Goal: Transaction & Acquisition: Download file/media

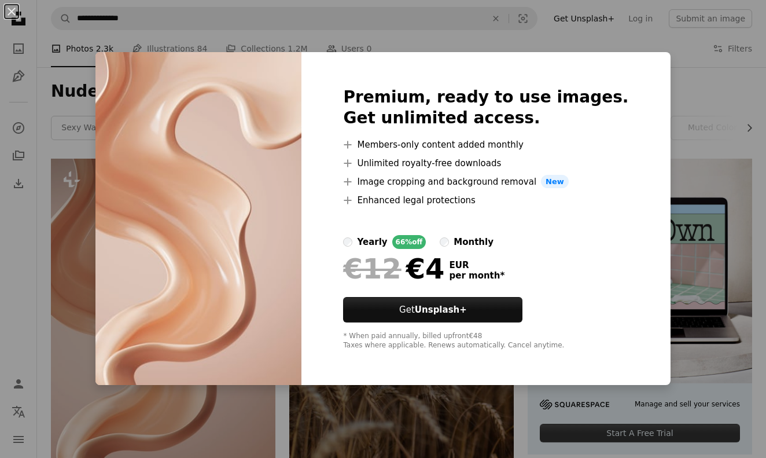
scroll to position [142, 0]
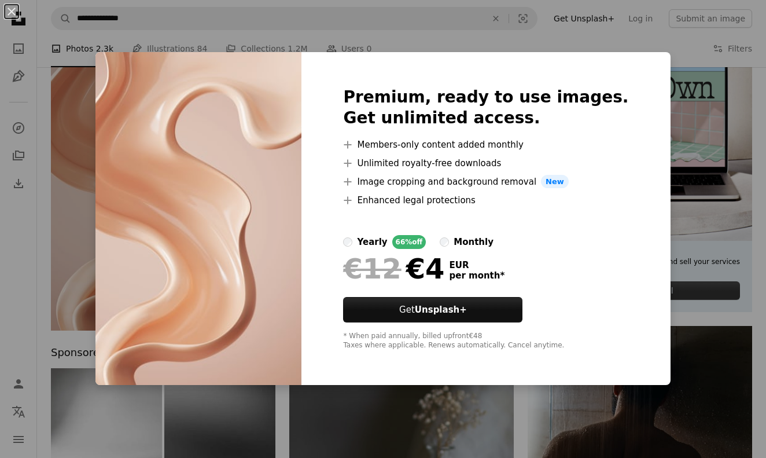
click at [683, 222] on div "An X shape Premium, ready to use images. Get unlimited access. A plus sign Memb…" at bounding box center [383, 229] width 766 height 458
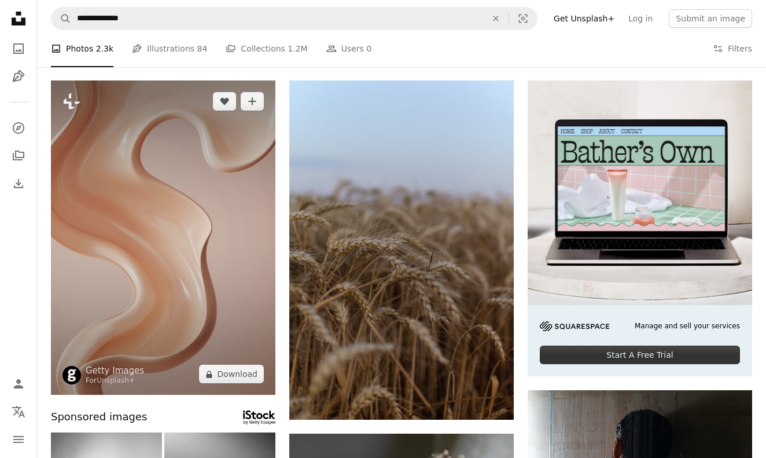
scroll to position [83, 0]
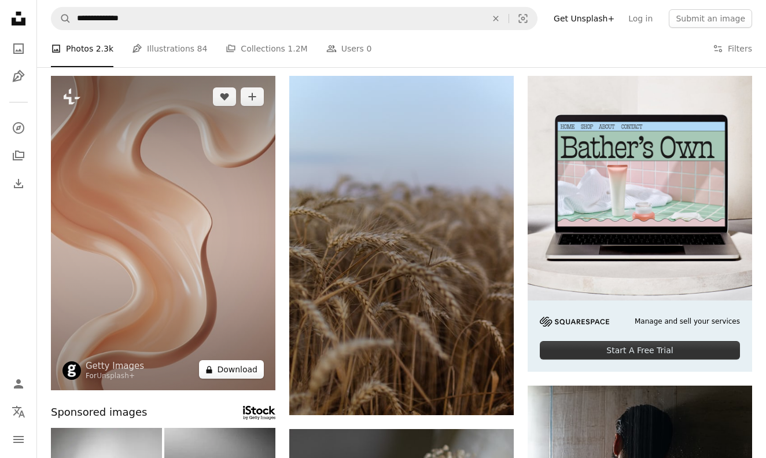
click at [221, 370] on button "A lock Download" at bounding box center [231, 369] width 65 height 19
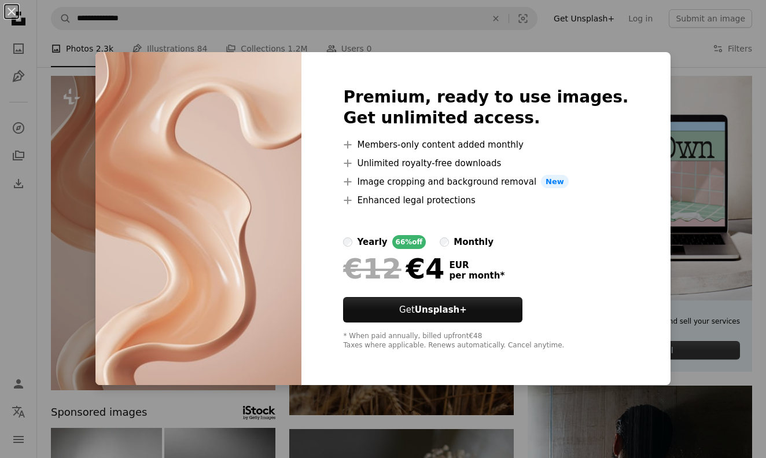
click at [756, 167] on div "An X shape Premium, ready to use images. Get unlimited access. A plus sign Memb…" at bounding box center [383, 229] width 766 height 458
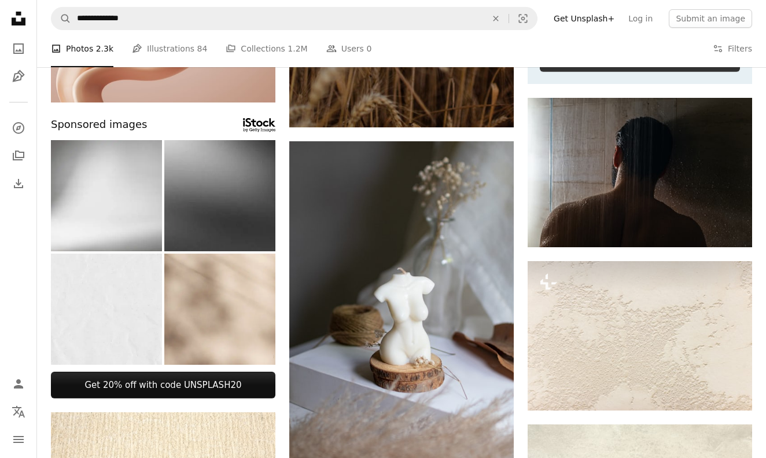
scroll to position [377, 0]
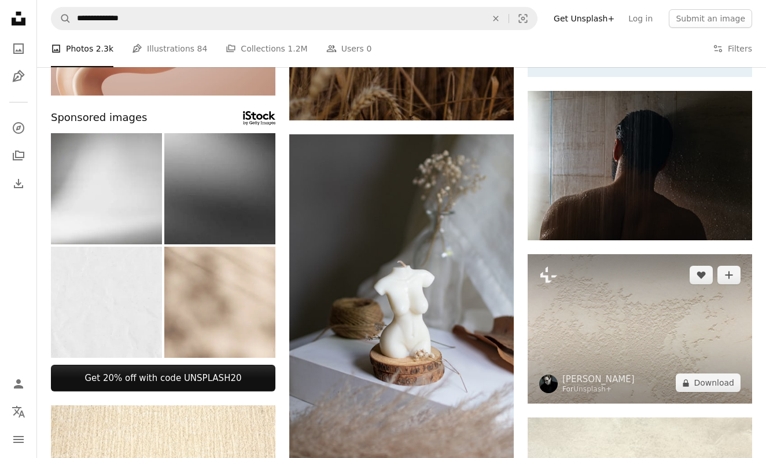
click at [655, 332] on img at bounding box center [640, 328] width 224 height 149
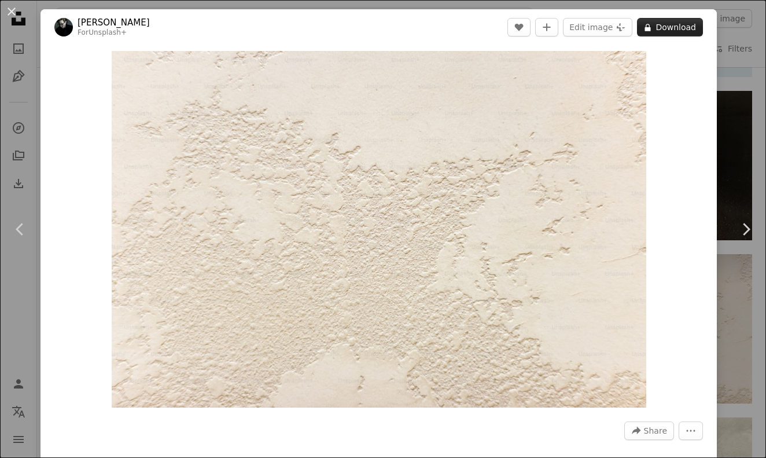
click at [679, 28] on button "A lock Download" at bounding box center [670, 27] width 66 height 19
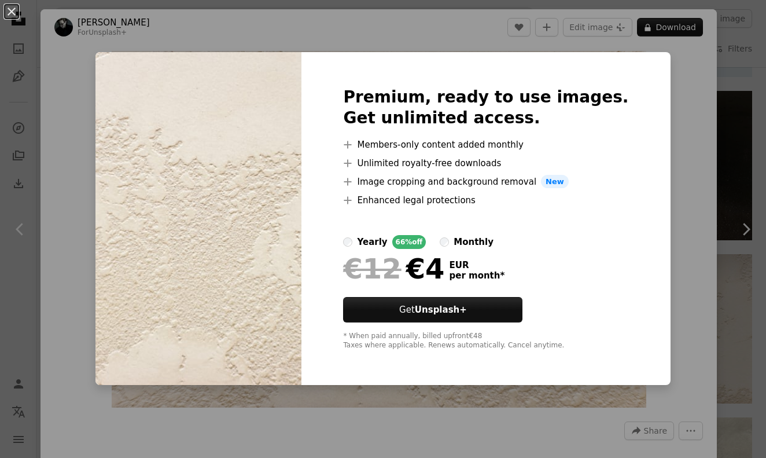
click at [751, 72] on div "An X shape Premium, ready to use images. Get unlimited access. A plus sign Memb…" at bounding box center [383, 229] width 766 height 458
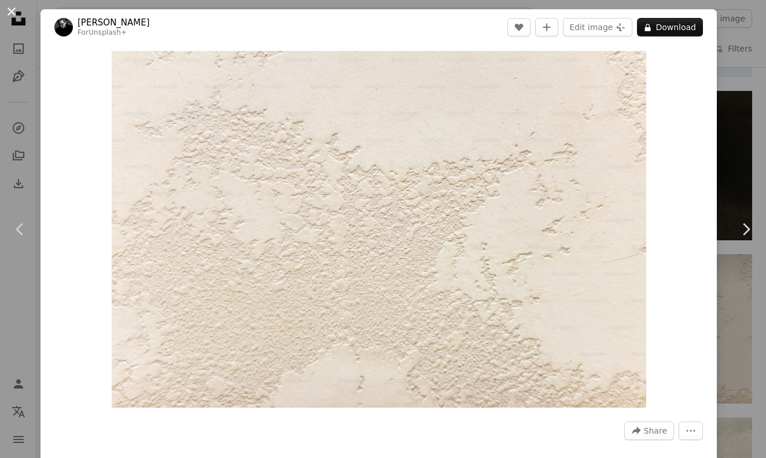
click at [13, 8] on button "An X shape" at bounding box center [12, 12] width 14 height 14
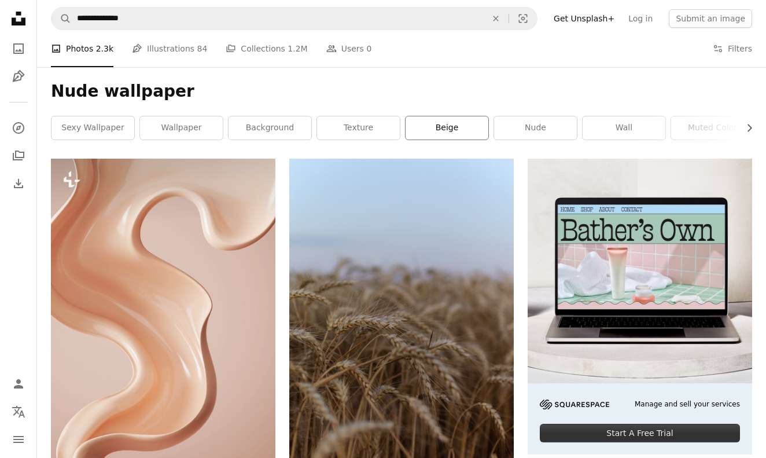
click at [419, 132] on link "beige" at bounding box center [447, 127] width 83 height 23
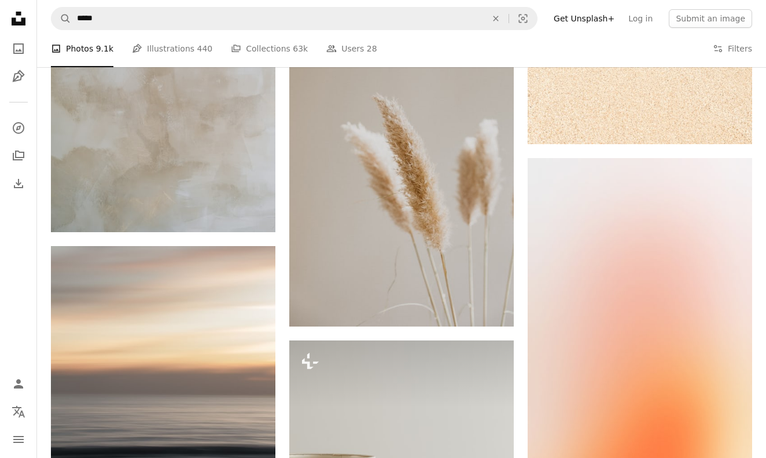
scroll to position [700, 0]
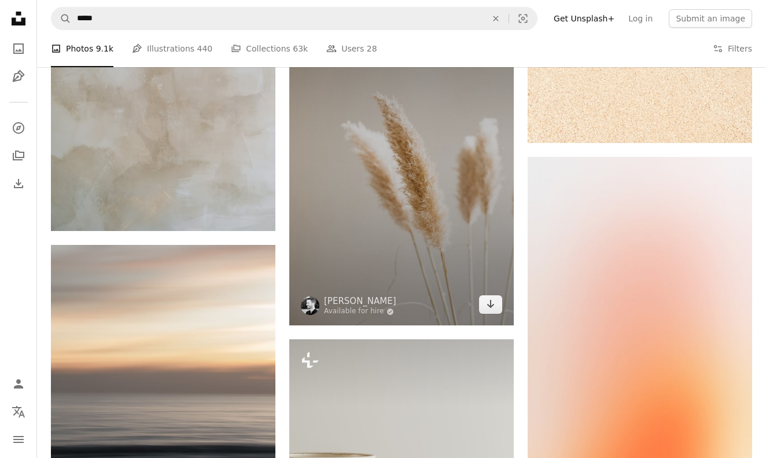
click at [365, 263] on img at bounding box center [401, 156] width 224 height 337
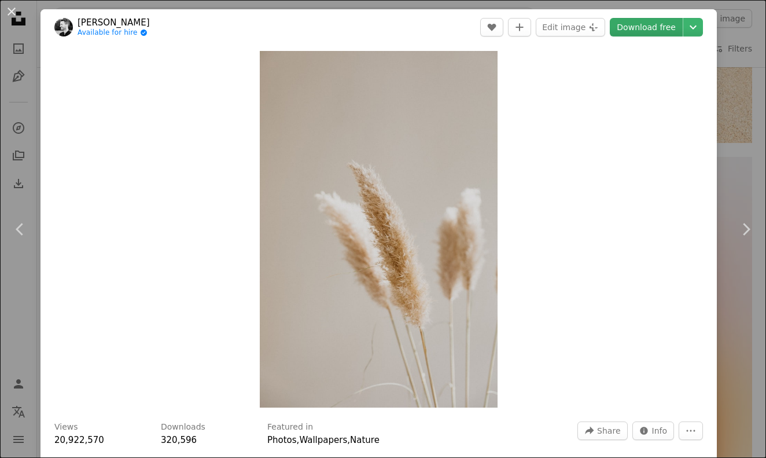
click at [647, 30] on link "Download free" at bounding box center [646, 27] width 73 height 19
